Goal: Task Accomplishment & Management: Use online tool/utility

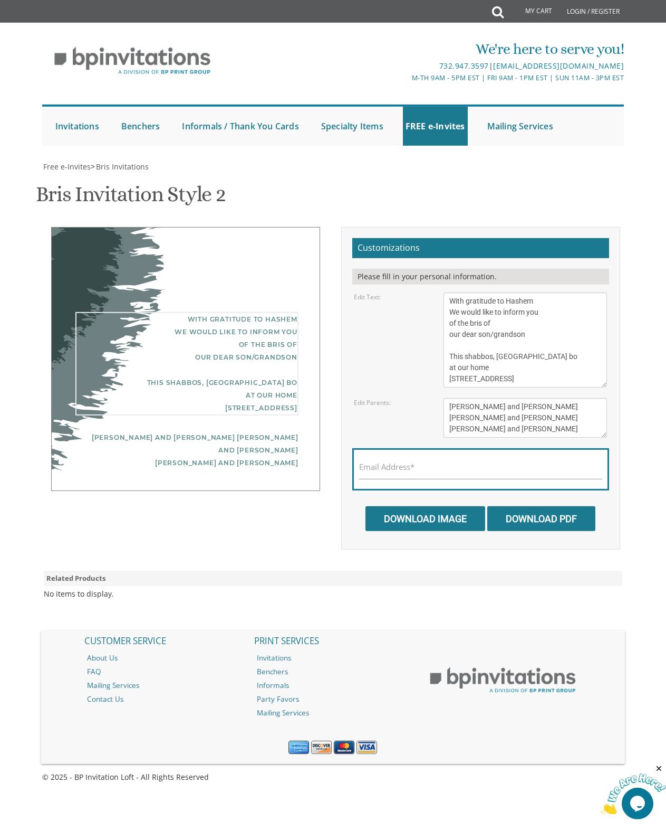
click at [479, 292] on textarea "With gratitude to Hashem We would like to inform you of the bris of our dear so…" at bounding box center [526, 339] width 164 height 95
click at [527, 292] on textarea "With gratitude to Hashem We would like to inform you of the bris of our dear so…" at bounding box center [526, 339] width 164 height 95
drag, startPoint x: 463, startPoint y: 125, endPoint x: 403, endPoint y: 118, distance: 61.1
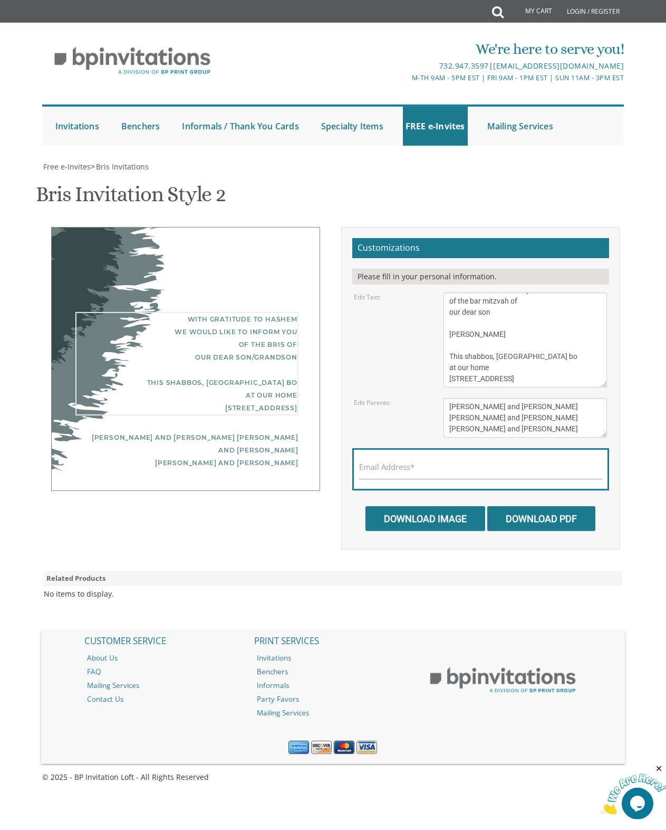
click at [444, 292] on textarea "With gratitude to Hashem We would like to inform you of the bris of our dear so…" at bounding box center [526, 339] width 164 height 95
click at [518, 292] on textarea "With gratitude to Hashem We would like to inform you of the bris of our dear so…" at bounding box center [526, 339] width 164 height 95
type textarea "With gratitude to Hashem We would like to inform you of the bar mitzvah of our …"
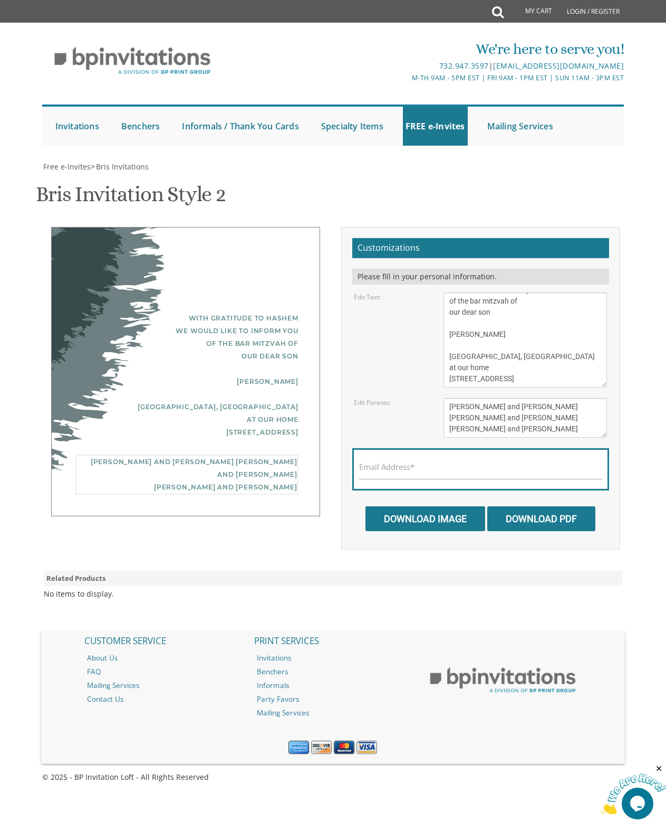
drag, startPoint x: 541, startPoint y: 145, endPoint x: 475, endPoint y: 126, distance: 69.0
click at [389, 238] on form "Customizations Please fill in your personal information. Edit Text: With gratit…" at bounding box center [480, 384] width 257 height 293
drag, startPoint x: 544, startPoint y: 140, endPoint x: 417, endPoint y: 99, distance: 132.8
click at [444, 398] on textarea "[PERSON_NAME] and [PERSON_NAME] [PERSON_NAME] and [PERSON_NAME] [PERSON_NAME] a…" at bounding box center [526, 418] width 164 height 40
type textarea "Pinny and [PERSON_NAME]"
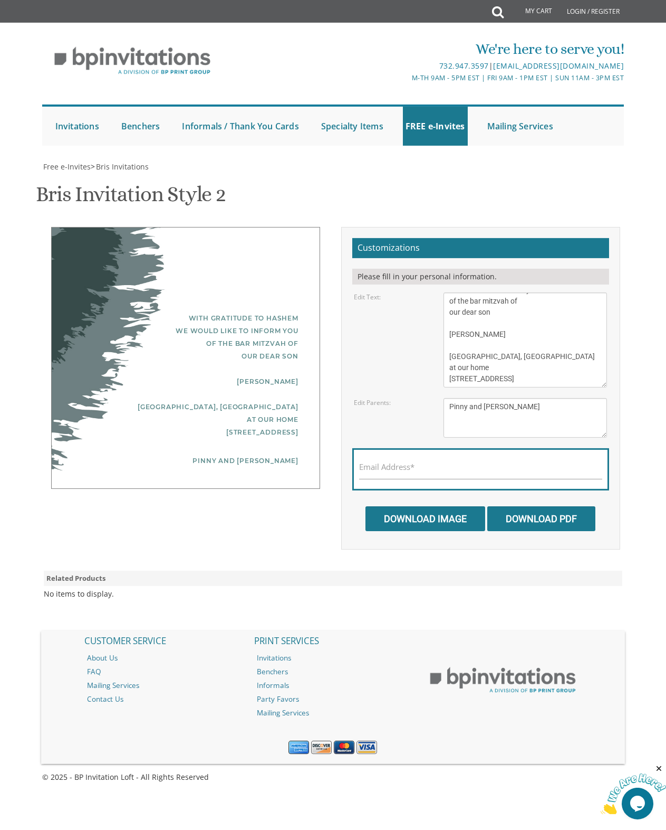
click at [409, 292] on div "Edit Text: With gratitude to [PERSON_NAME] We would like to inform you of the b…" at bounding box center [480, 339] width 269 height 95
drag, startPoint x: 558, startPoint y: 87, endPoint x: 411, endPoint y: 77, distance: 147.0
click at [444, 292] on textarea "With gratitude to Hashem We would like to inform you of the bris of our dear so…" at bounding box center [526, 339] width 164 height 95
drag, startPoint x: 558, startPoint y: 84, endPoint x: 437, endPoint y: 61, distance: 122.6
click at [444, 292] on textarea "With gratitude to Hashem We would like to inform you of the bris of our dear so…" at bounding box center [526, 339] width 164 height 95
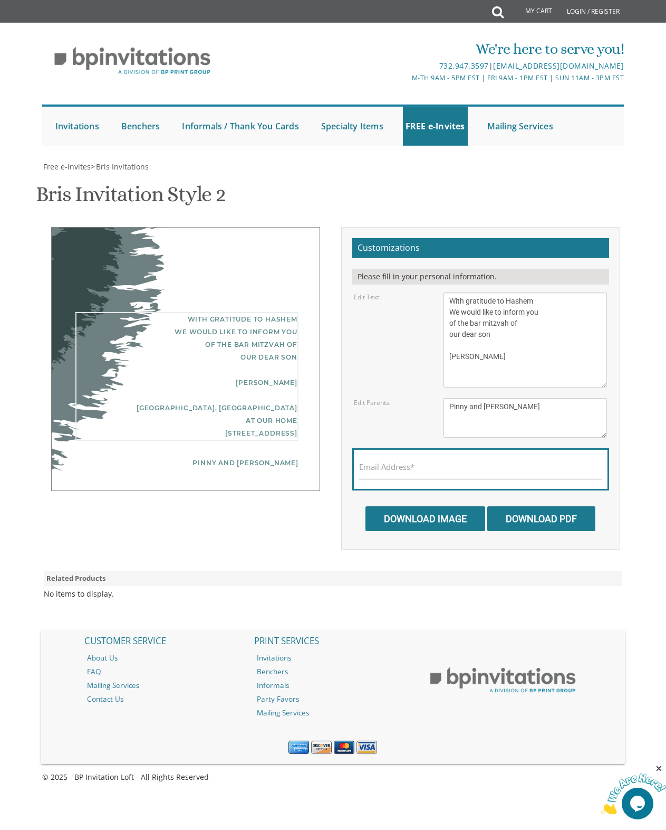
scroll to position [0, 0]
click at [482, 292] on textarea "With gratitude to Hashem We would like to inform you of the bris of our dear so…" at bounding box center [526, 339] width 164 height 95
click at [473, 292] on textarea "With gratitude to Hashem We would like to inform you of the bris of our dear so…" at bounding box center [526, 339] width 164 height 95
type textarea "With gratitude to Hashem We would like to inform you of the bar mitzvah of our …"
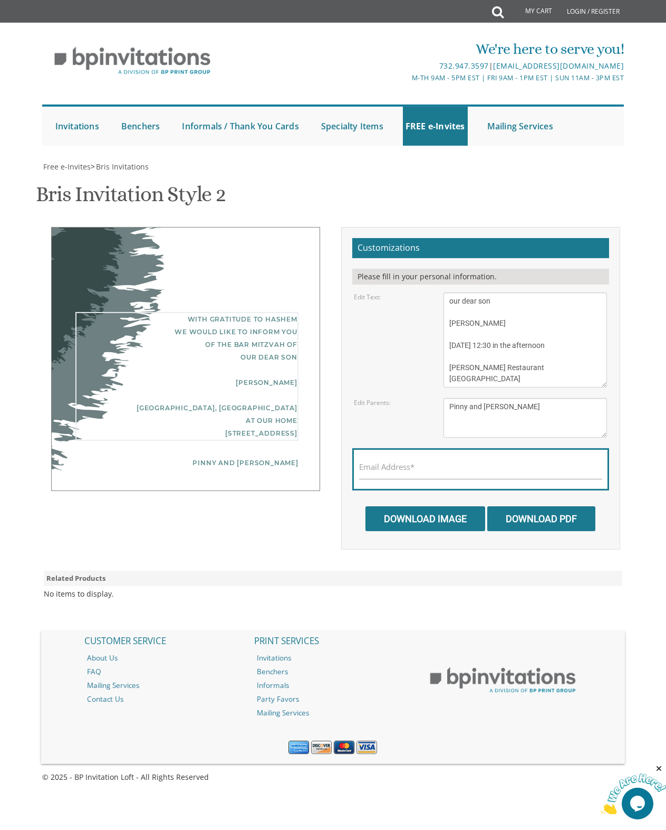
click at [187, 252] on div "With gratitude to Hashem We would like to inform you of the bar mitzvah of our …" at bounding box center [333, 388] width 590 height 322
click at [292, 312] on div "With gratitude to Hashem We would like to inform you of the bar mitzvah of our …" at bounding box center [186, 381] width 223 height 139
click at [463, 292] on textarea "With gratitude to Hashem We would like to inform you of the bris of our dear so…" at bounding box center [526, 339] width 164 height 95
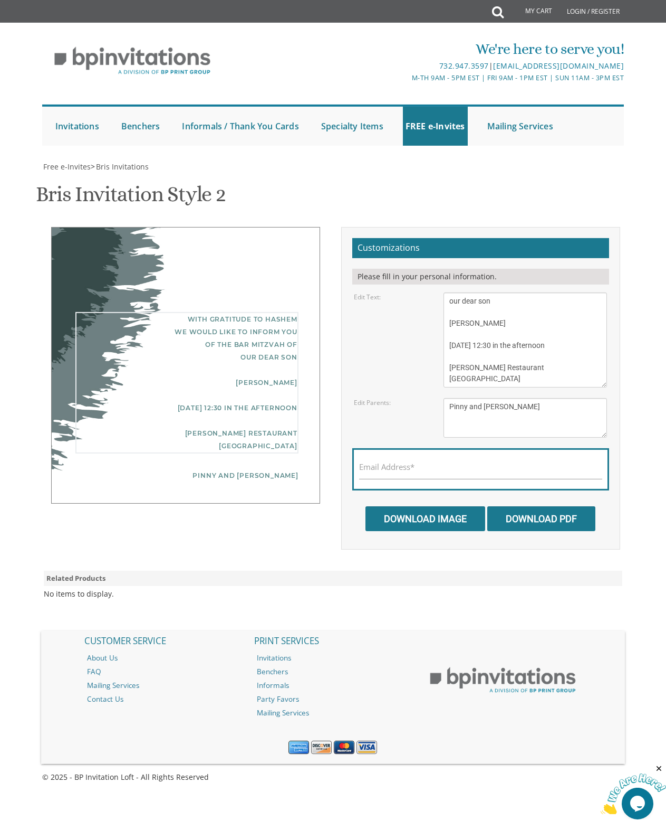
click at [463, 292] on textarea "With gratitude to Hashem We would like to inform you of the bris of our dear so…" at bounding box center [526, 339] width 164 height 95
